Goal: Information Seeking & Learning: Learn about a topic

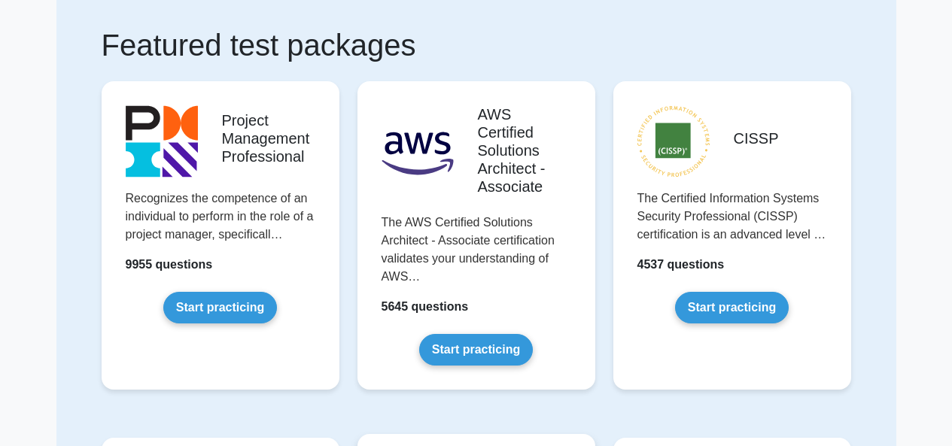
scroll to position [75, 0]
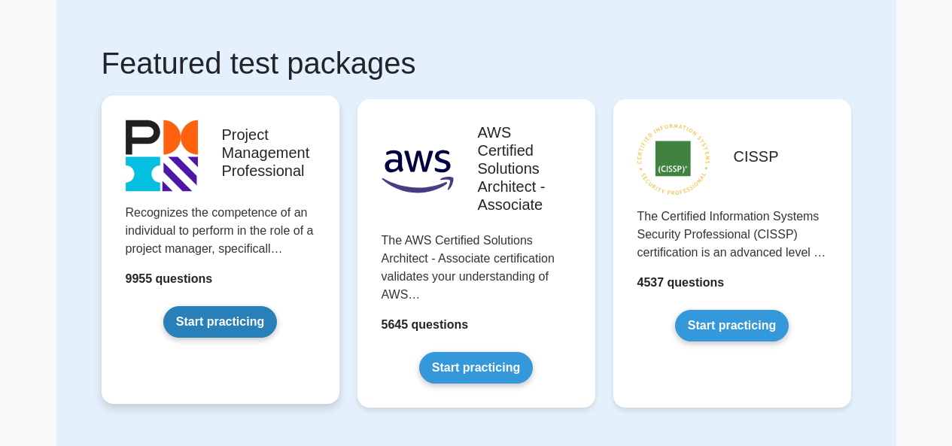
click at [201, 313] on link "Start practicing" at bounding box center [220, 322] width 114 height 32
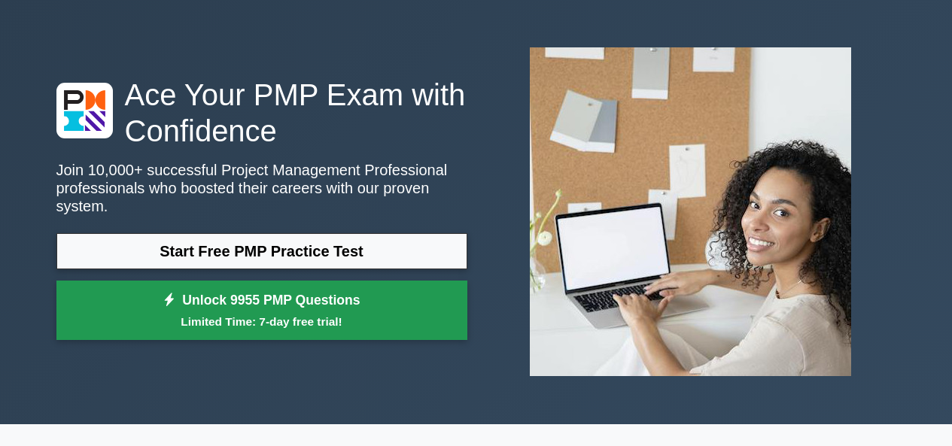
scroll to position [75, 0]
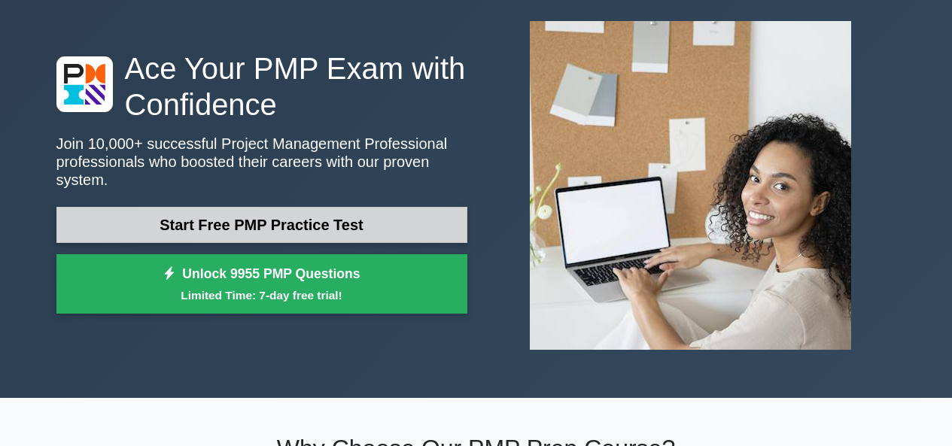
click at [226, 207] on link "Start Free PMP Practice Test" at bounding box center [261, 225] width 411 height 36
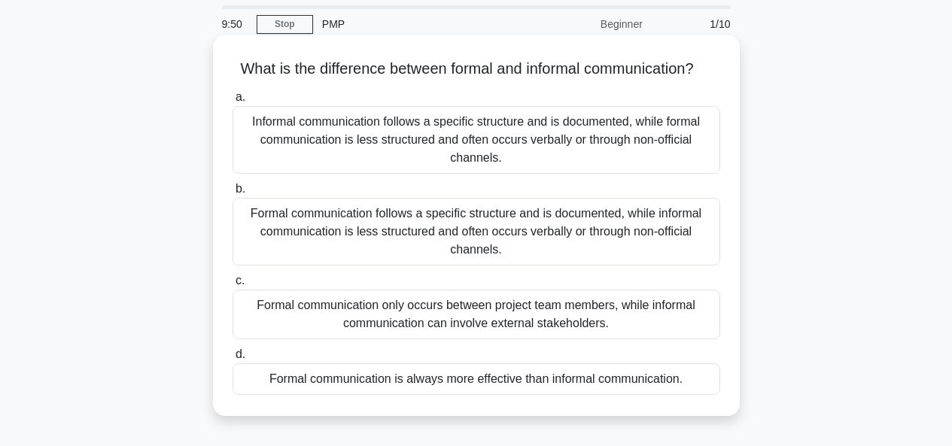
scroll to position [75, 0]
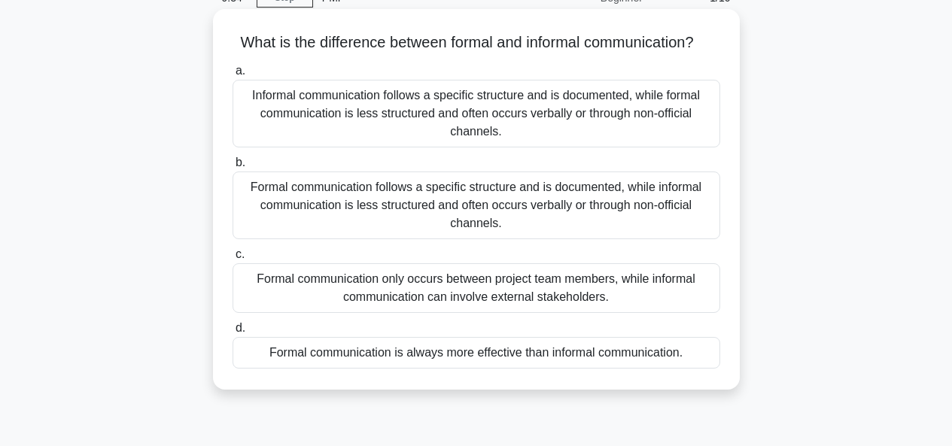
click at [398, 239] on div "Formal communication follows a specific structure and is documented, while info…" at bounding box center [477, 206] width 488 height 68
click at [233, 168] on input "b. Formal communication follows a specific structure and is documented, while i…" at bounding box center [233, 163] width 0 height 10
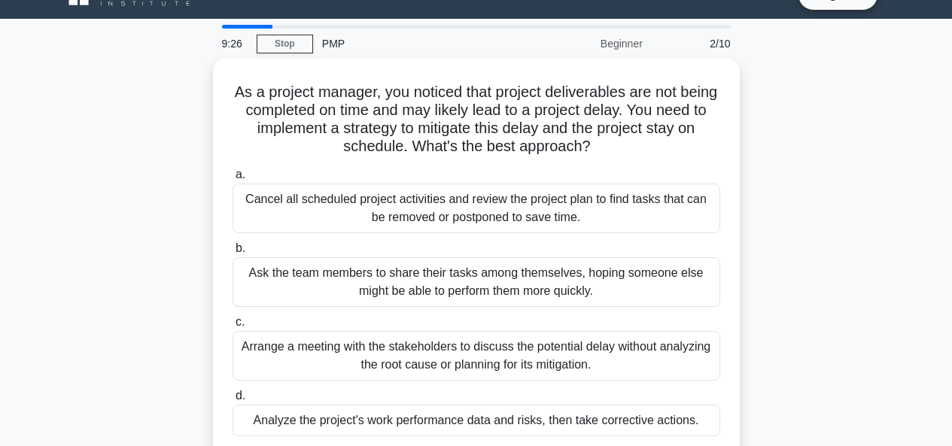
scroll to position [0, 0]
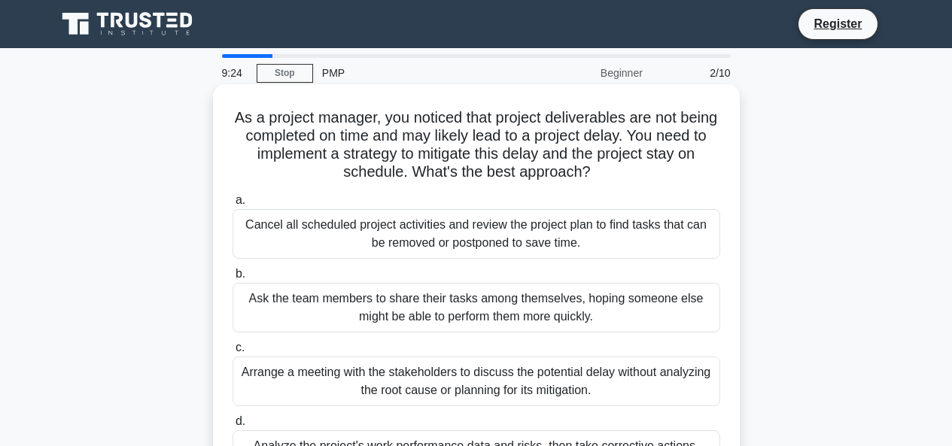
click at [332, 316] on div "Ask the team members to share their tasks among themselves, hoping someone else…" at bounding box center [477, 308] width 488 height 50
click at [233, 279] on input "b. Ask the team members to share their tasks among themselves, hoping someone e…" at bounding box center [233, 275] width 0 height 10
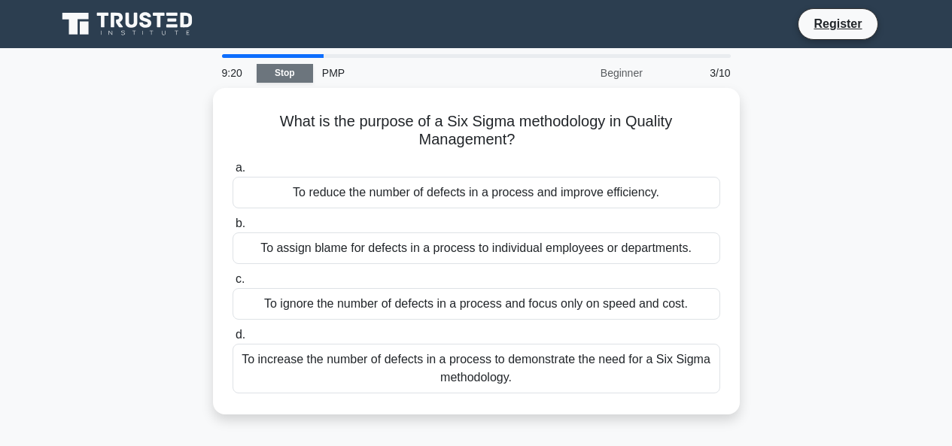
click at [289, 72] on link "Stop" at bounding box center [285, 73] width 56 height 19
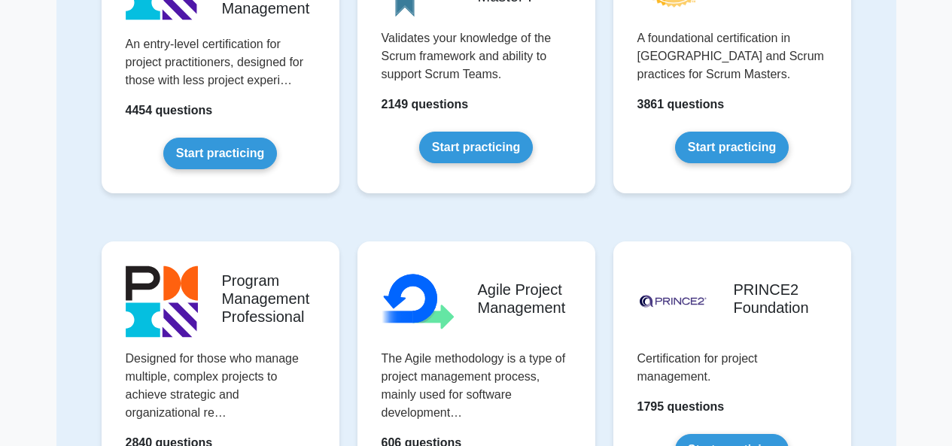
scroll to position [452, 0]
